Goal: Use online tool/utility: Utilize a website feature to perform a specific function

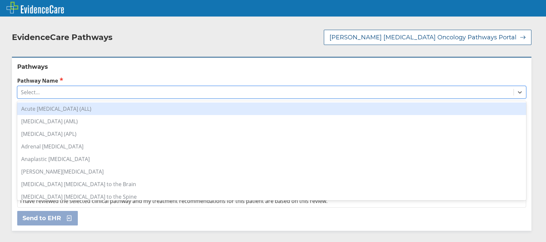
drag, startPoint x: 511, startPoint y: 93, endPoint x: 470, endPoint y: 105, distance: 42.4
click at [514, 93] on div at bounding box center [520, 92] width 12 height 12
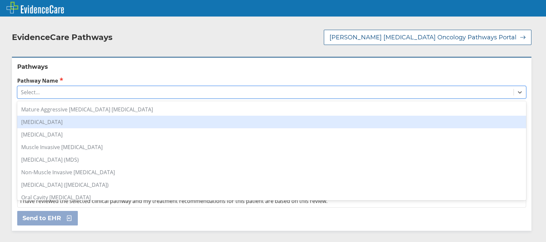
scroll to position [463, 0]
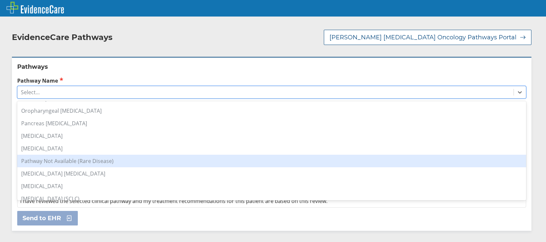
click at [111, 164] on div "Pathway Not Available (Rare Disease)" at bounding box center [271, 161] width 509 height 13
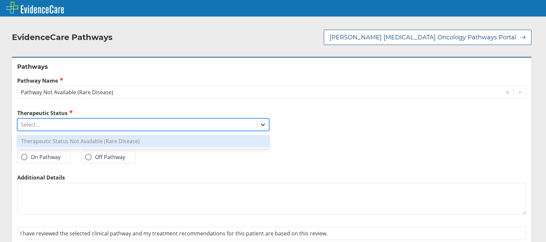
click at [261, 125] on icon at bounding box center [262, 124] width 7 height 7
click at [102, 143] on div "Therapeutic Status Not Available (Rare Disease)" at bounding box center [143, 141] width 252 height 13
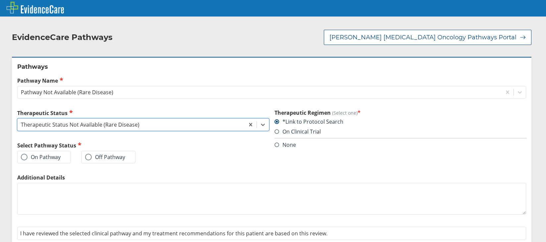
click at [23, 159] on span at bounding box center [24, 157] width 7 height 7
click at [0, 0] on input "On Pathway" at bounding box center [0, 0] width 0 height 0
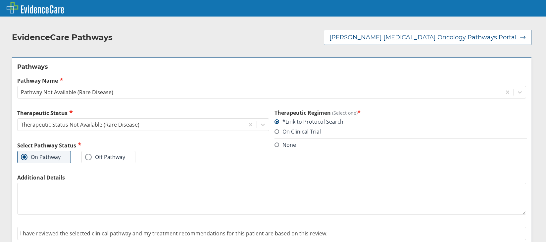
scroll to position [24, 0]
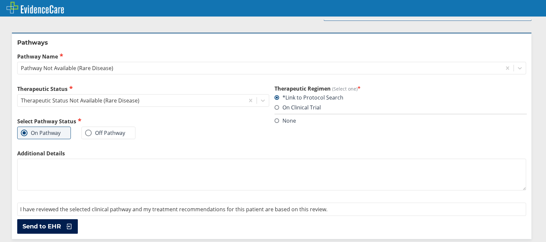
click at [51, 226] on span "Send to EHR" at bounding box center [42, 227] width 38 height 8
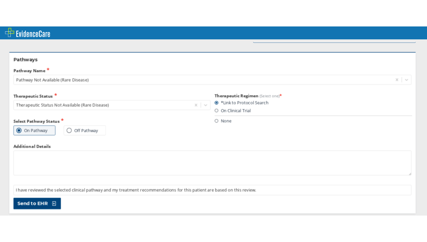
scroll to position [0, 0]
